Goal: Transaction & Acquisition: Purchase product/service

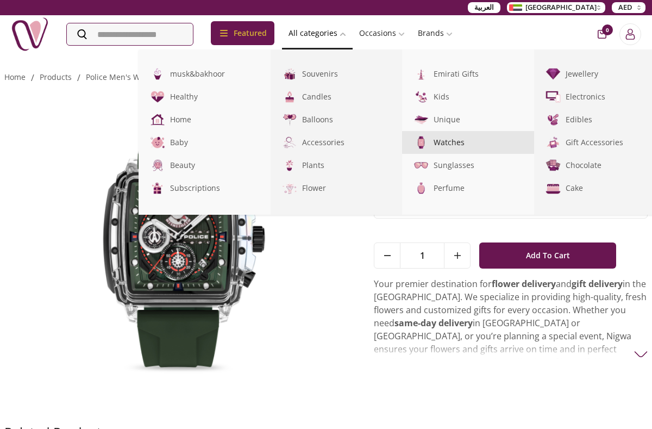
click at [456, 140] on link "Watches" at bounding box center [468, 142] width 132 height 23
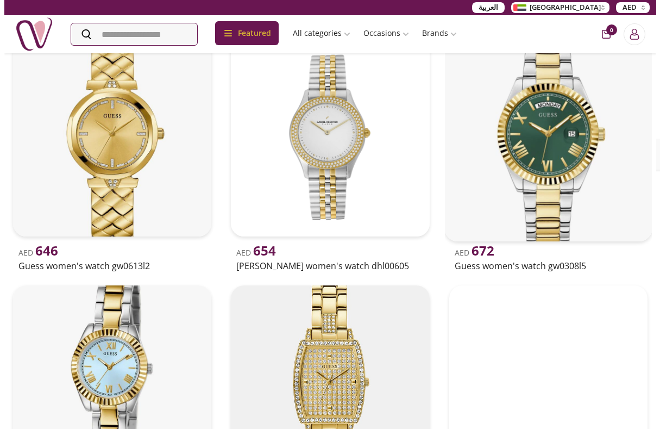
scroll to position [4239, 0]
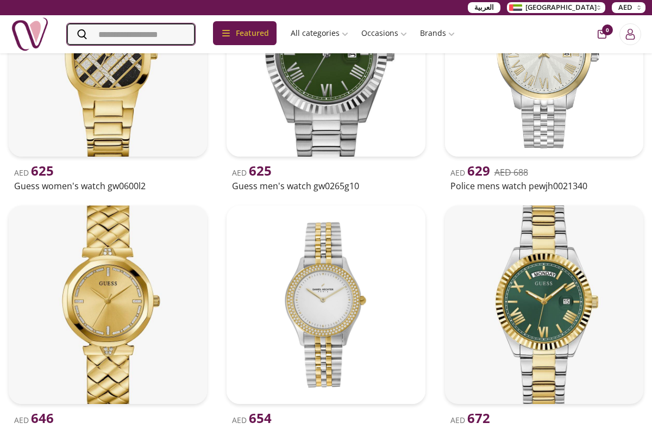
click at [155, 29] on input "Search" at bounding box center [131, 34] width 128 height 22
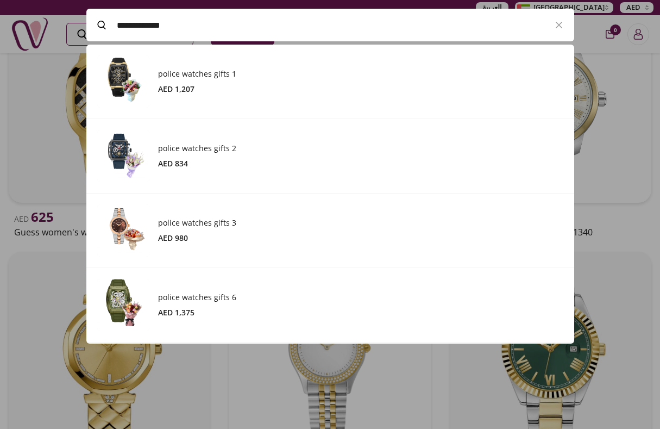
scroll to position [299, 488]
type input "**********"
click at [104, 23] on icon at bounding box center [101, 25] width 8 height 9
click at [104, 23] on input "Search" at bounding box center [131, 34] width 128 height 22
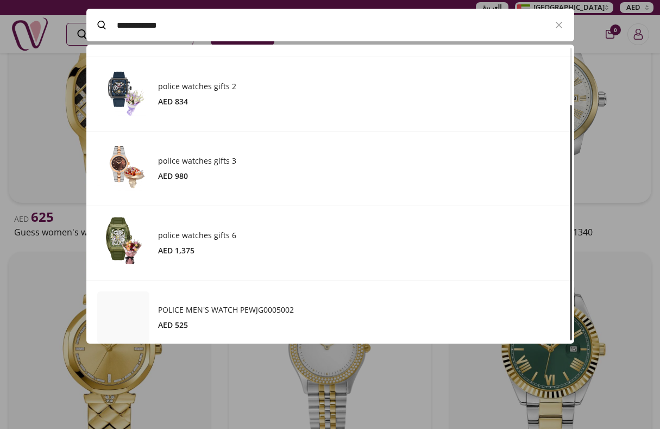
scroll to position [73, 0]
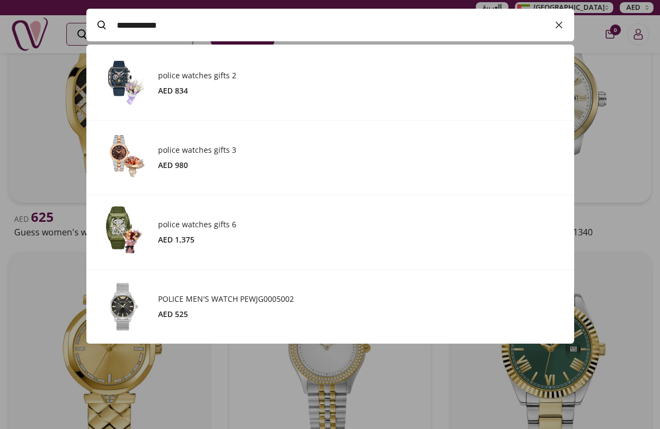
click at [558, 23] on icon "button" at bounding box center [559, 24] width 13 height 13
